Goal: Understand process/instructions

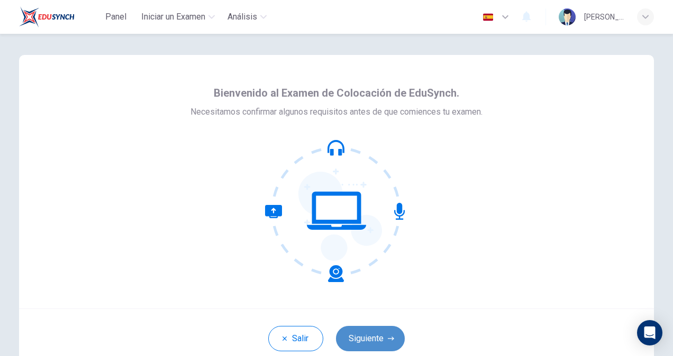
click at [367, 345] on button "Siguiente" at bounding box center [370, 338] width 69 height 25
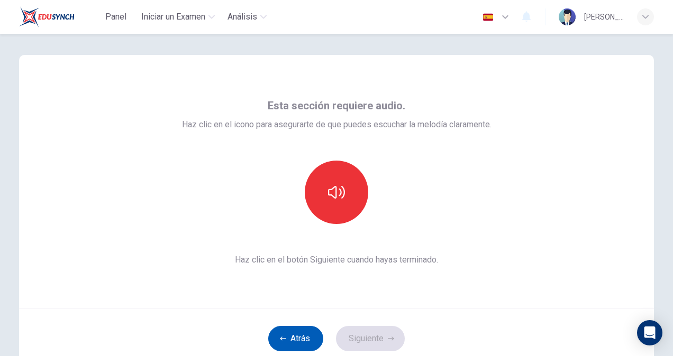
click at [300, 338] on button "Atrás" at bounding box center [295, 338] width 55 height 25
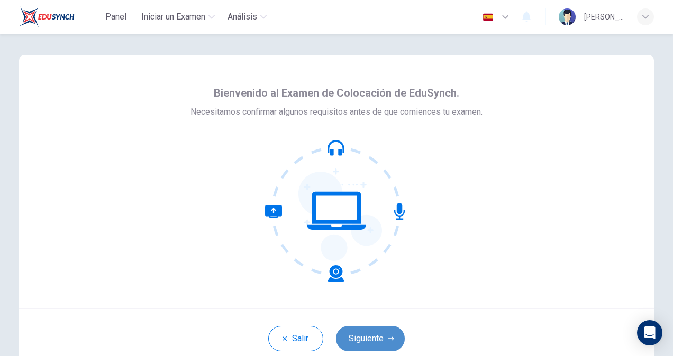
click at [374, 341] on button "Siguiente" at bounding box center [370, 338] width 69 height 25
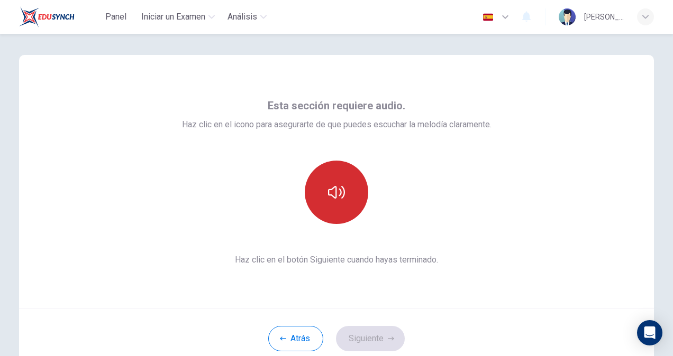
click at [349, 207] on button "button" at bounding box center [336, 192] width 63 height 63
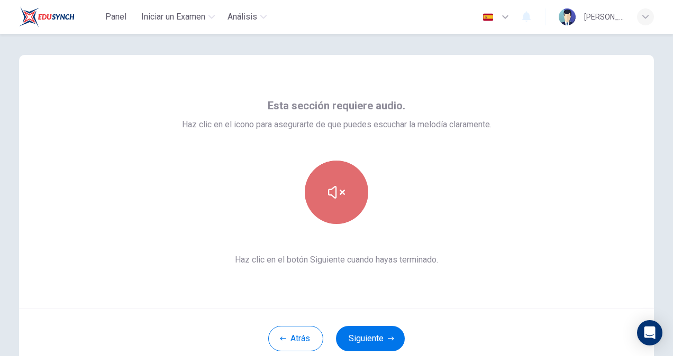
click at [349, 207] on button "button" at bounding box center [336, 192] width 63 height 63
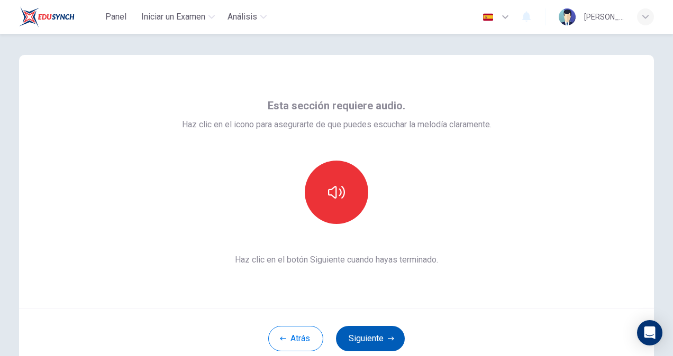
click at [372, 341] on button "Siguiente" at bounding box center [370, 338] width 69 height 25
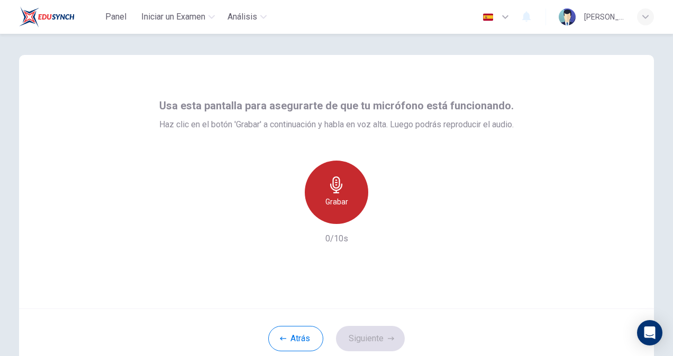
click at [347, 189] on div "Grabar" at bounding box center [336, 192] width 63 height 63
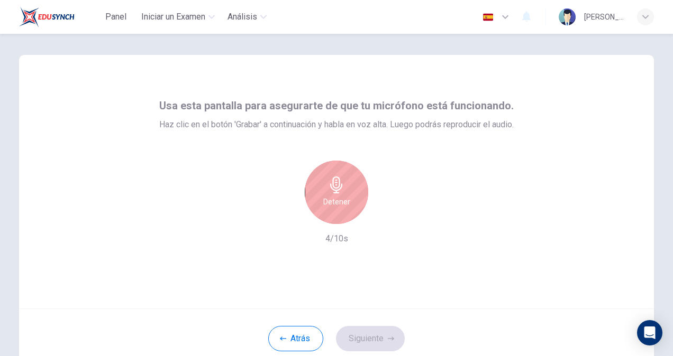
click at [347, 189] on div "Detener" at bounding box center [336, 192] width 63 height 63
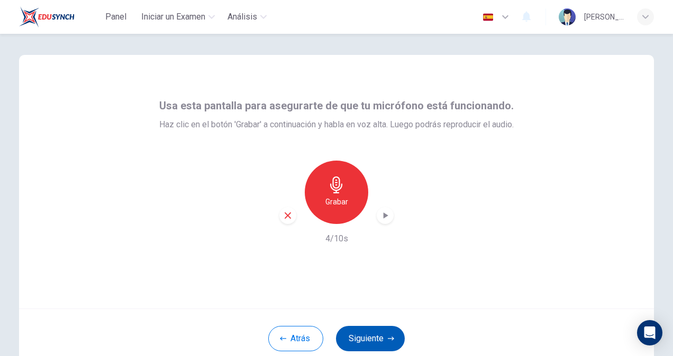
click at [359, 339] on button "Siguiente" at bounding box center [370, 338] width 69 height 25
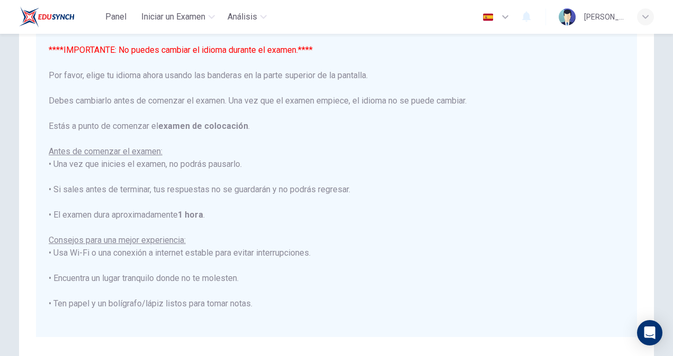
scroll to position [84, 0]
click at [559, 226] on div "****IMPORTANTE: No puedes cambiar el idioma durante el examen.**** Por favor, e…" at bounding box center [336, 233] width 575 height 381
